Goal: Find specific page/section: Find specific page/section

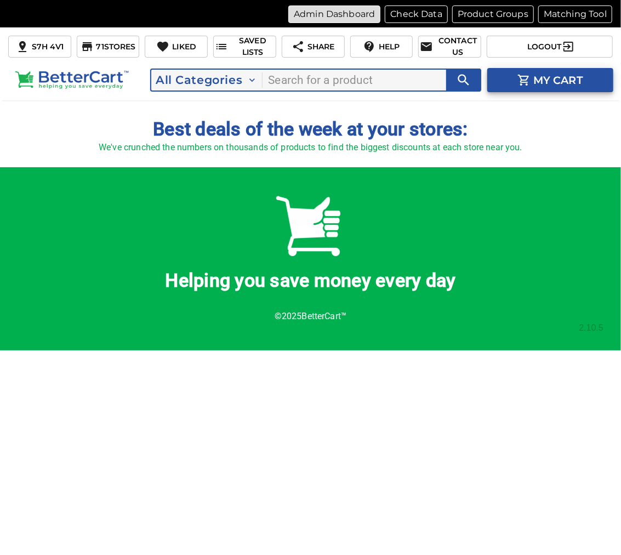
click at [309, 12] on p "Admin Dashboard" at bounding box center [334, 14] width 81 height 13
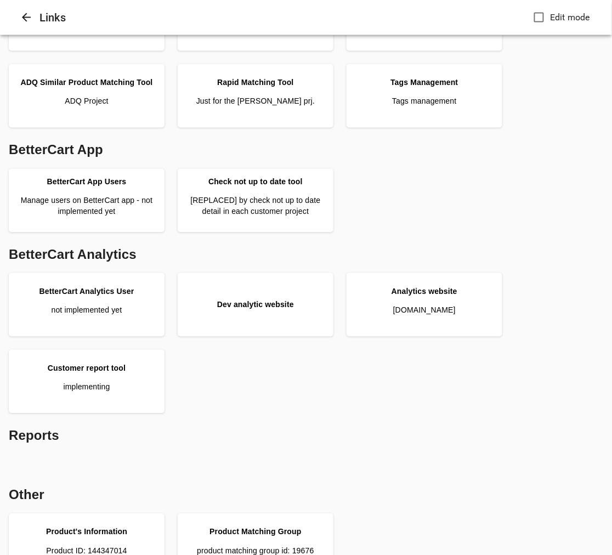
scroll to position [426, 0]
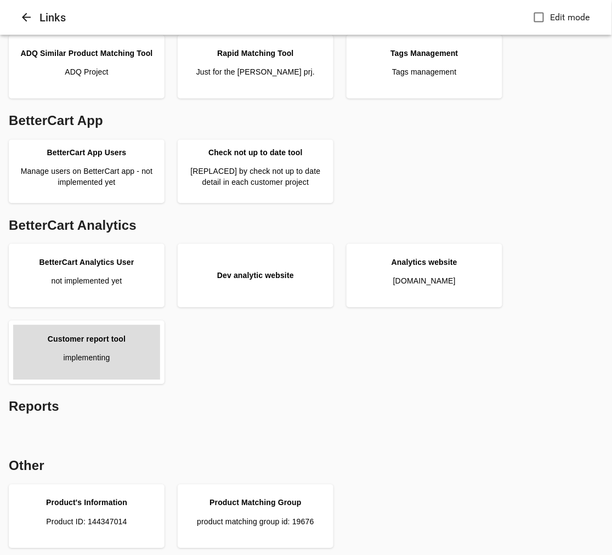
click at [91, 354] on p "implementing" at bounding box center [86, 357] width 47 height 11
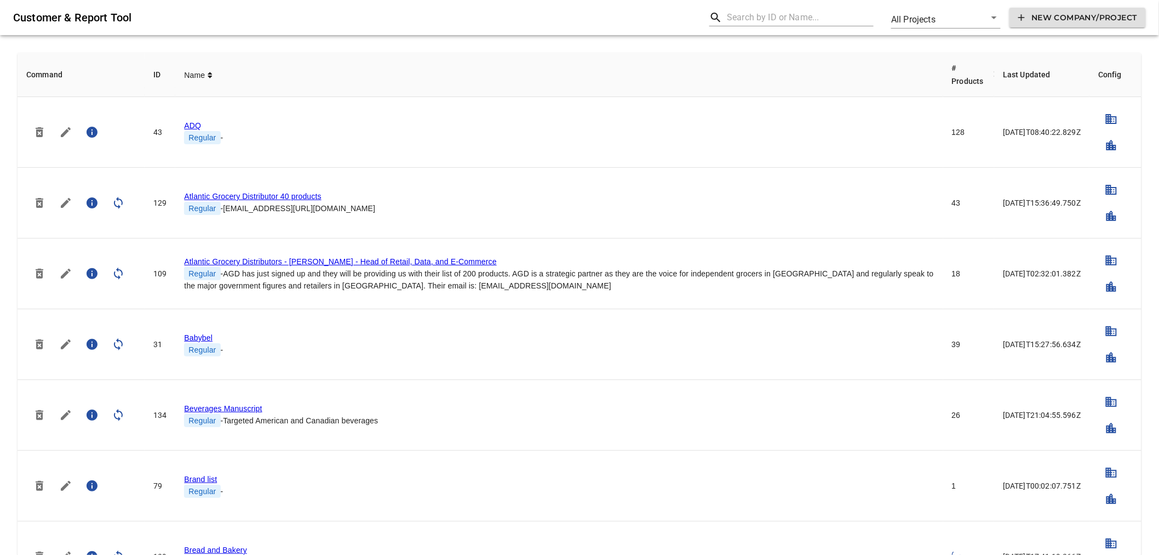
click at [762, 12] on input "text" at bounding box center [800, 18] width 147 height 18
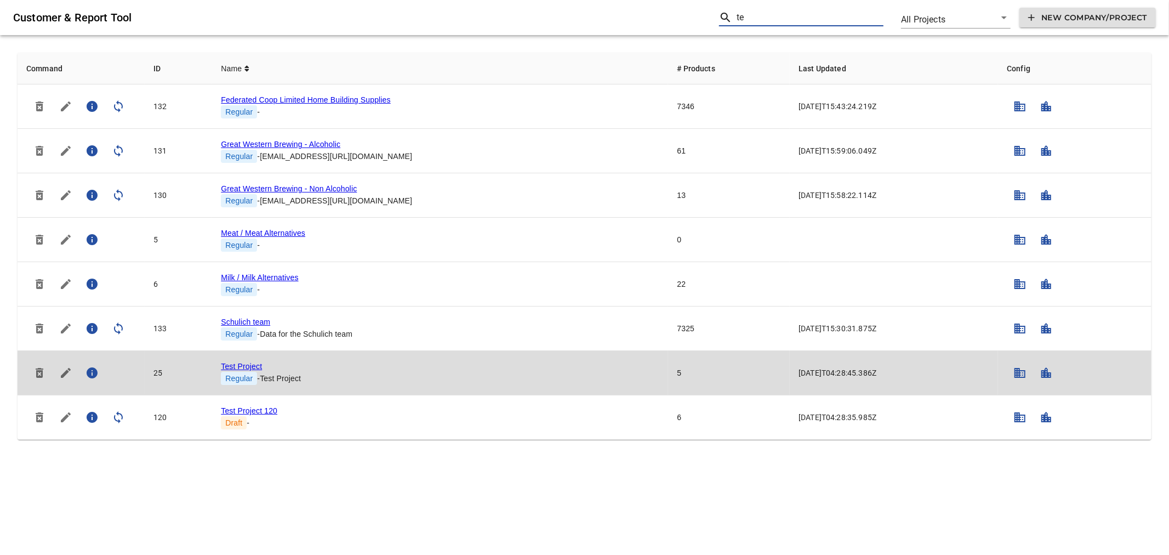
type input "te"
click at [236, 366] on link "Test Project" at bounding box center [241, 366] width 41 height 9
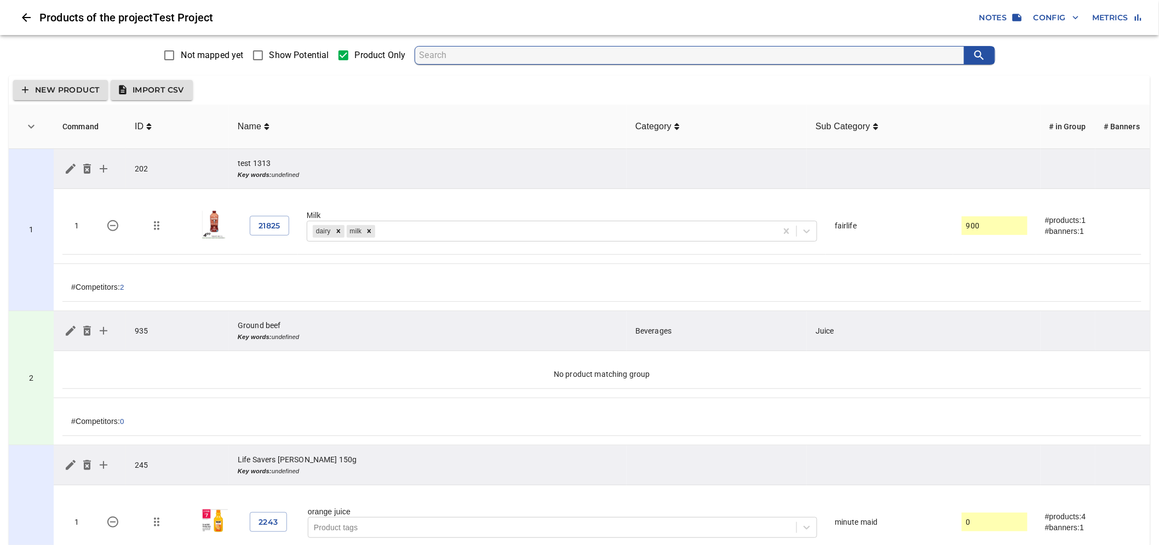
click at [291, 52] on span "Show Potential" at bounding box center [300, 55] width 60 height 13
click at [270, 52] on input "Show Potential" at bounding box center [258, 55] width 23 height 23
checkbox input "true"
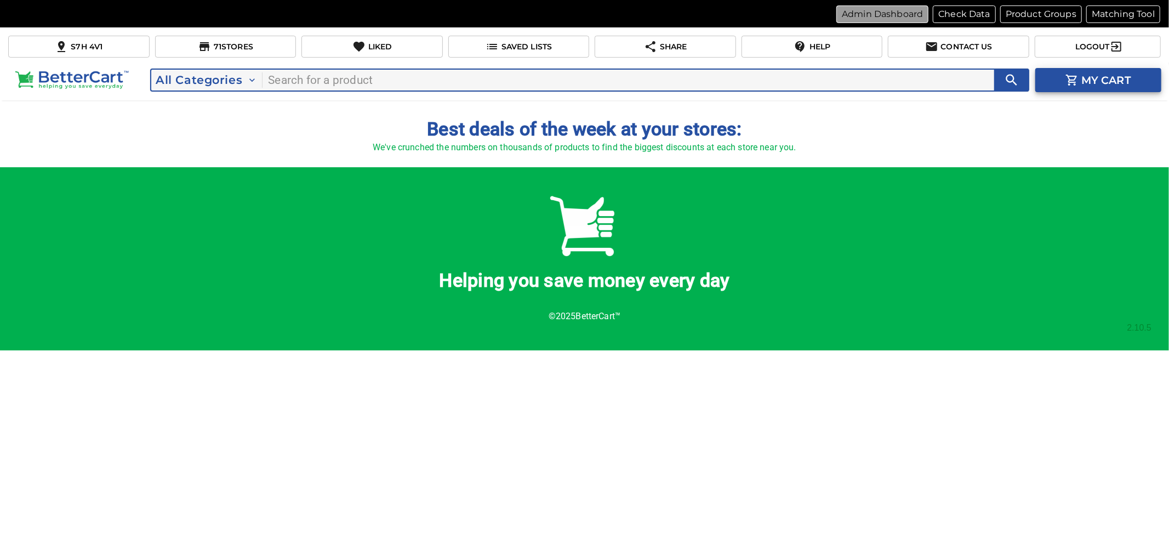
click at [914, 12] on p "Admin Dashboard" at bounding box center [882, 14] width 81 height 13
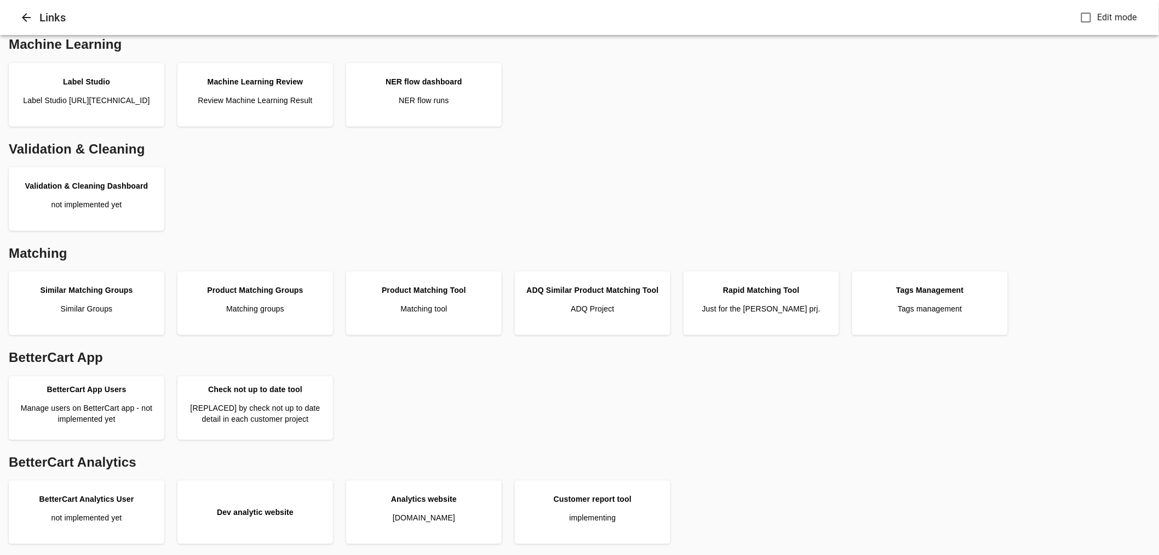
scroll to position [243, 0]
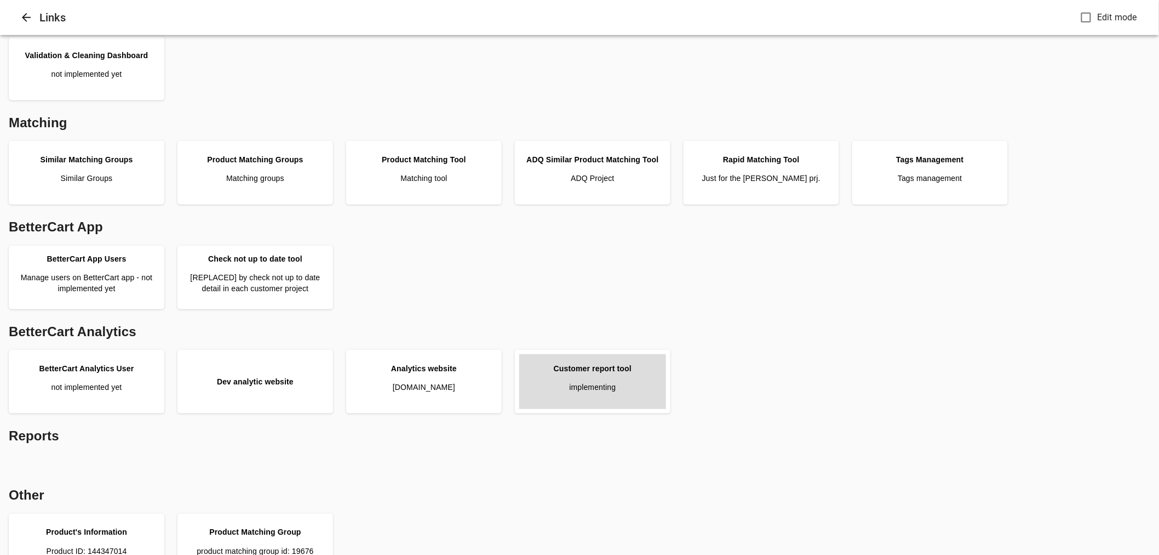
click at [605, 376] on link "Customer report tool implementing" at bounding box center [592, 381] width 147 height 55
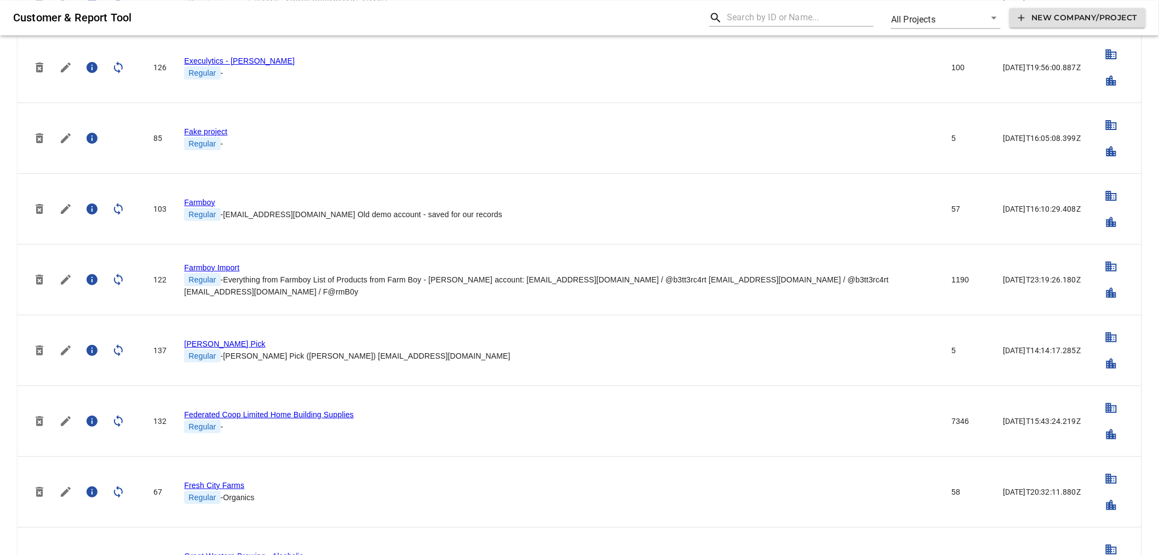
scroll to position [1157, 0]
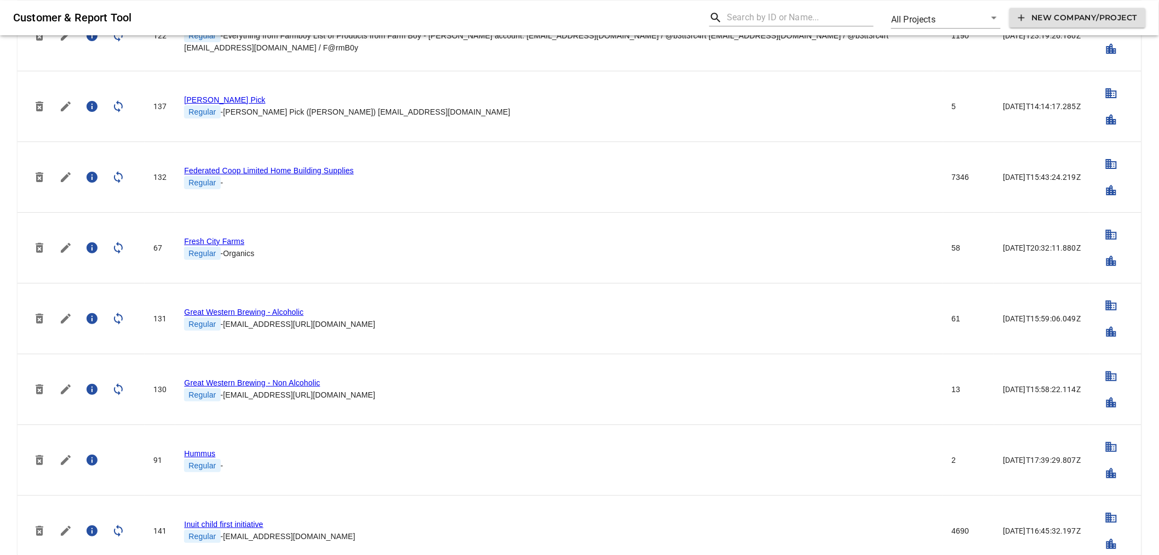
click at [753, 14] on input "text" at bounding box center [800, 18] width 147 height 18
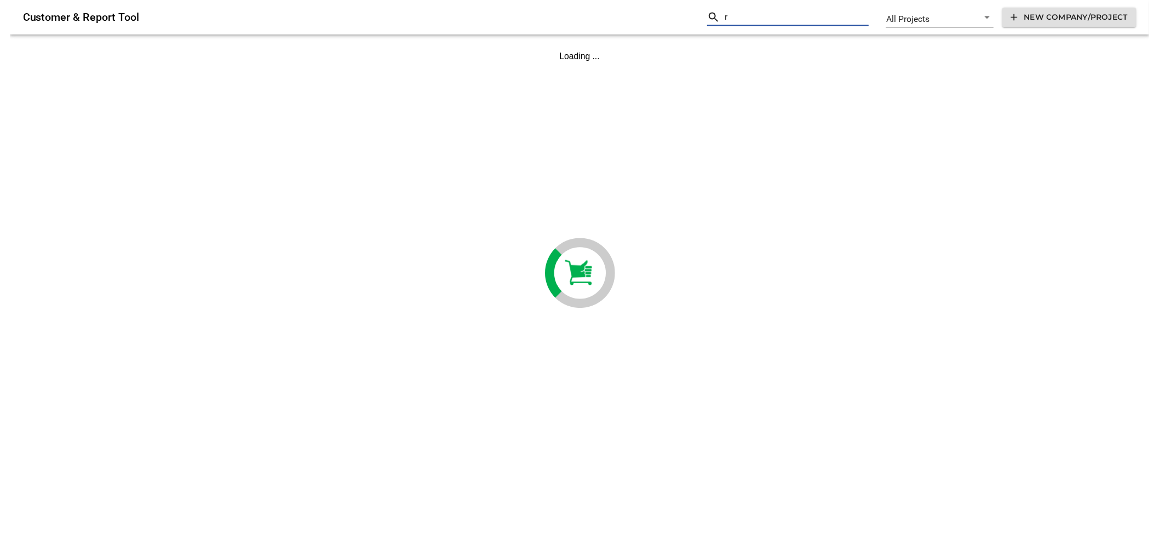
scroll to position [0, 0]
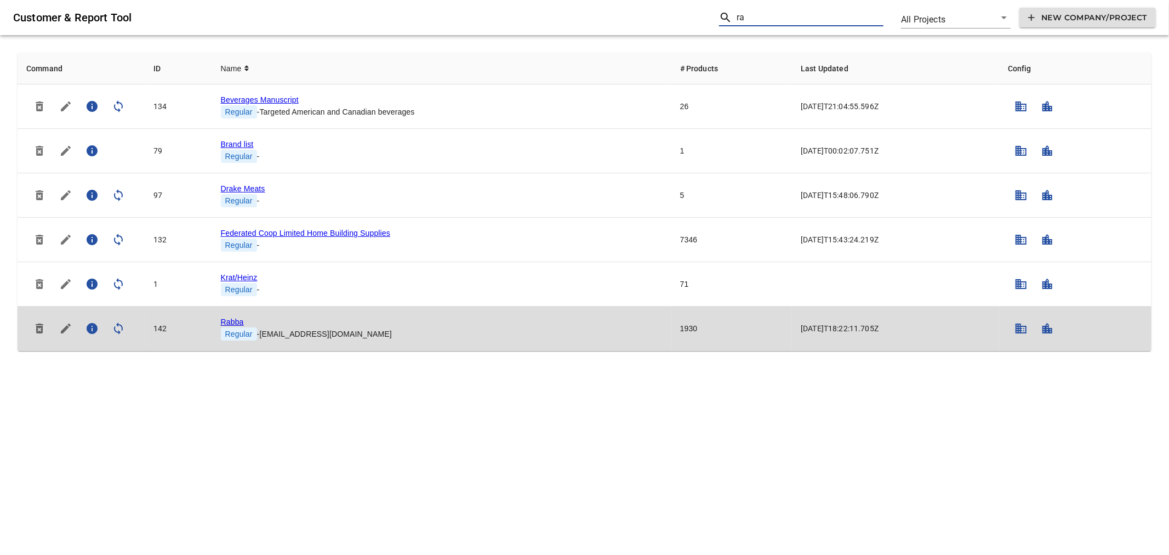
type input "ra"
click at [236, 317] on link "Rabba" at bounding box center [232, 321] width 23 height 9
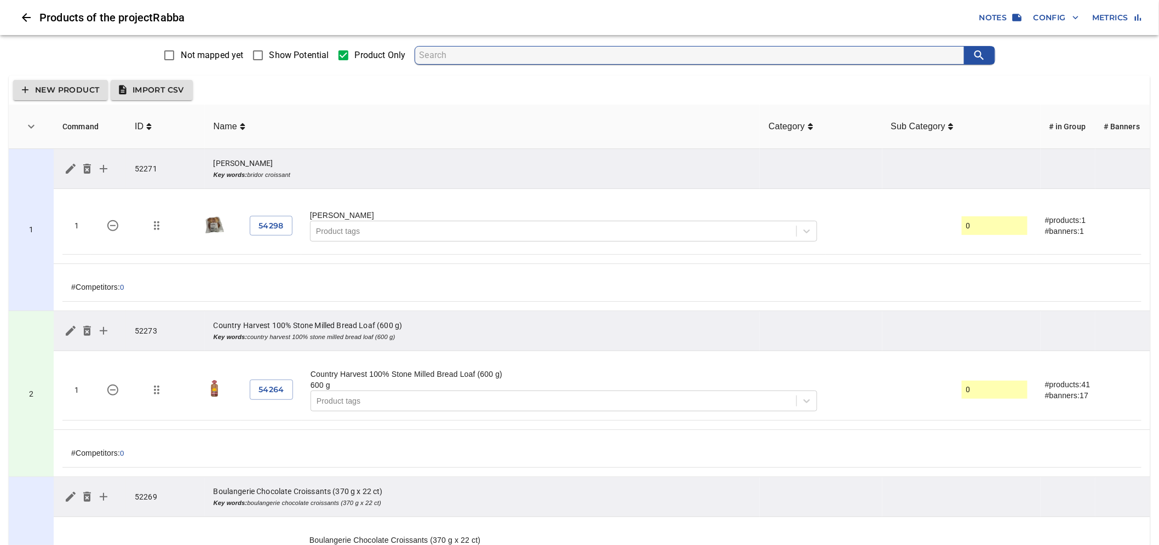
click at [276, 55] on span "Show Potential" at bounding box center [300, 55] width 60 height 13
click at [270, 55] on input "Show Potential" at bounding box center [258, 55] width 23 height 23
checkbox input "true"
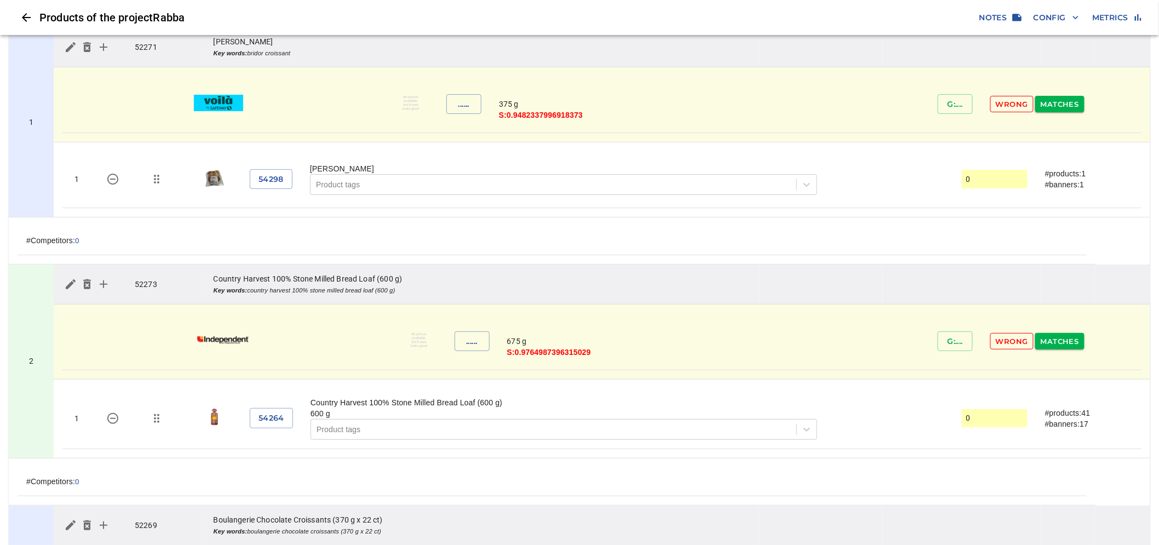
scroll to position [61, 0]
